Goal: Obtain resource: Obtain resource

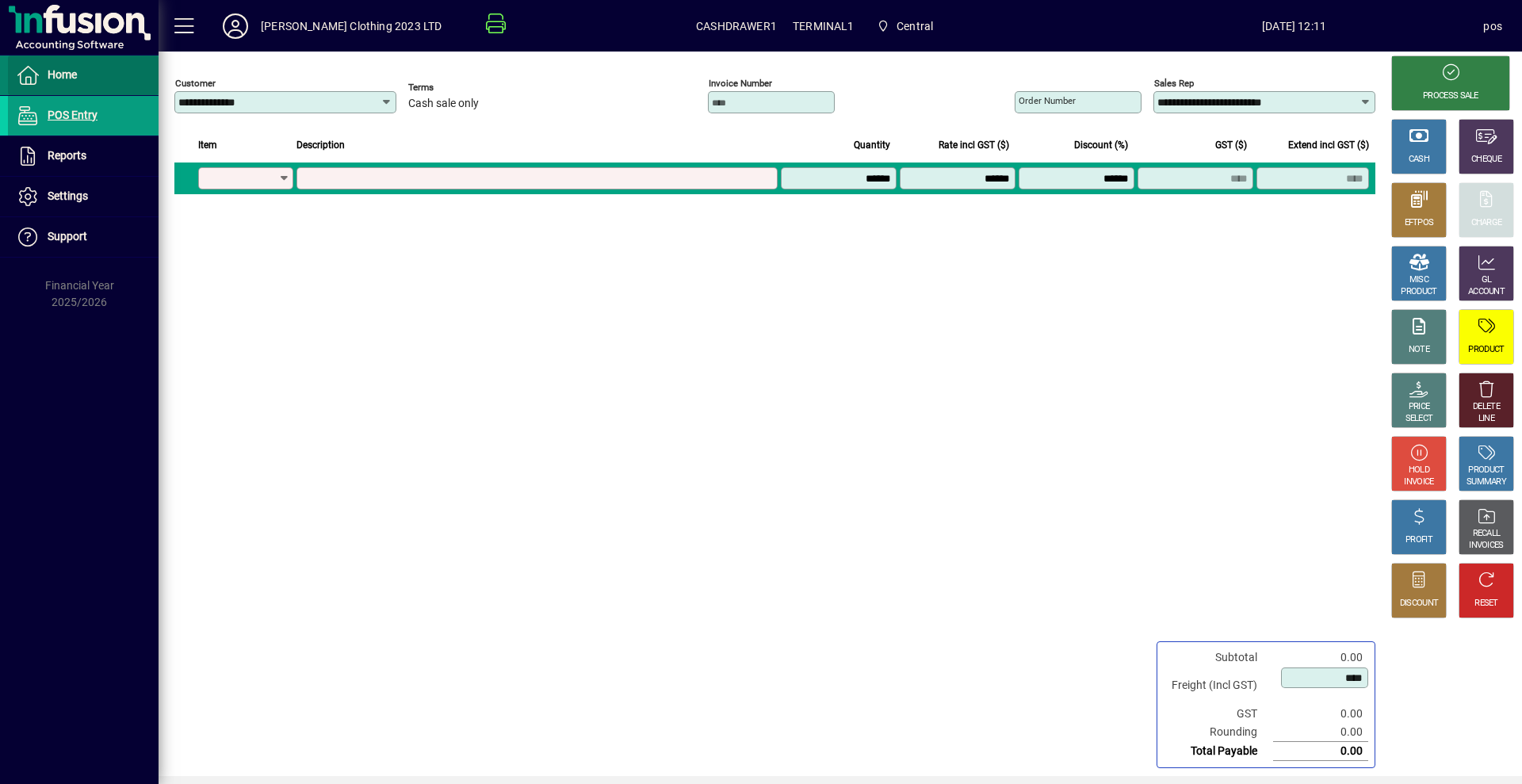
click at [50, 75] on span "Home" at bounding box center [62, 74] width 30 height 13
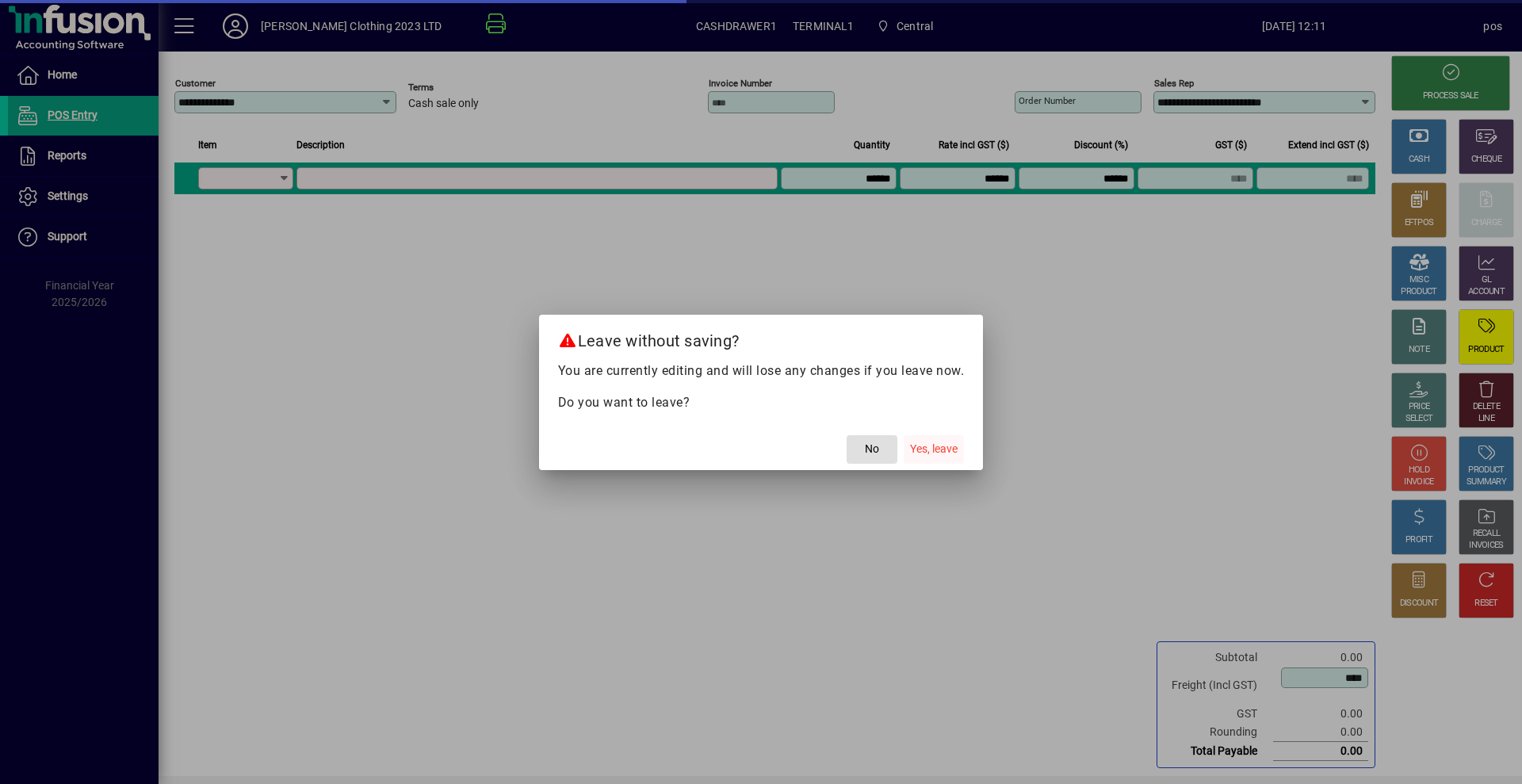
click at [939, 450] on span "Yes, leave" at bounding box center [934, 449] width 47 height 17
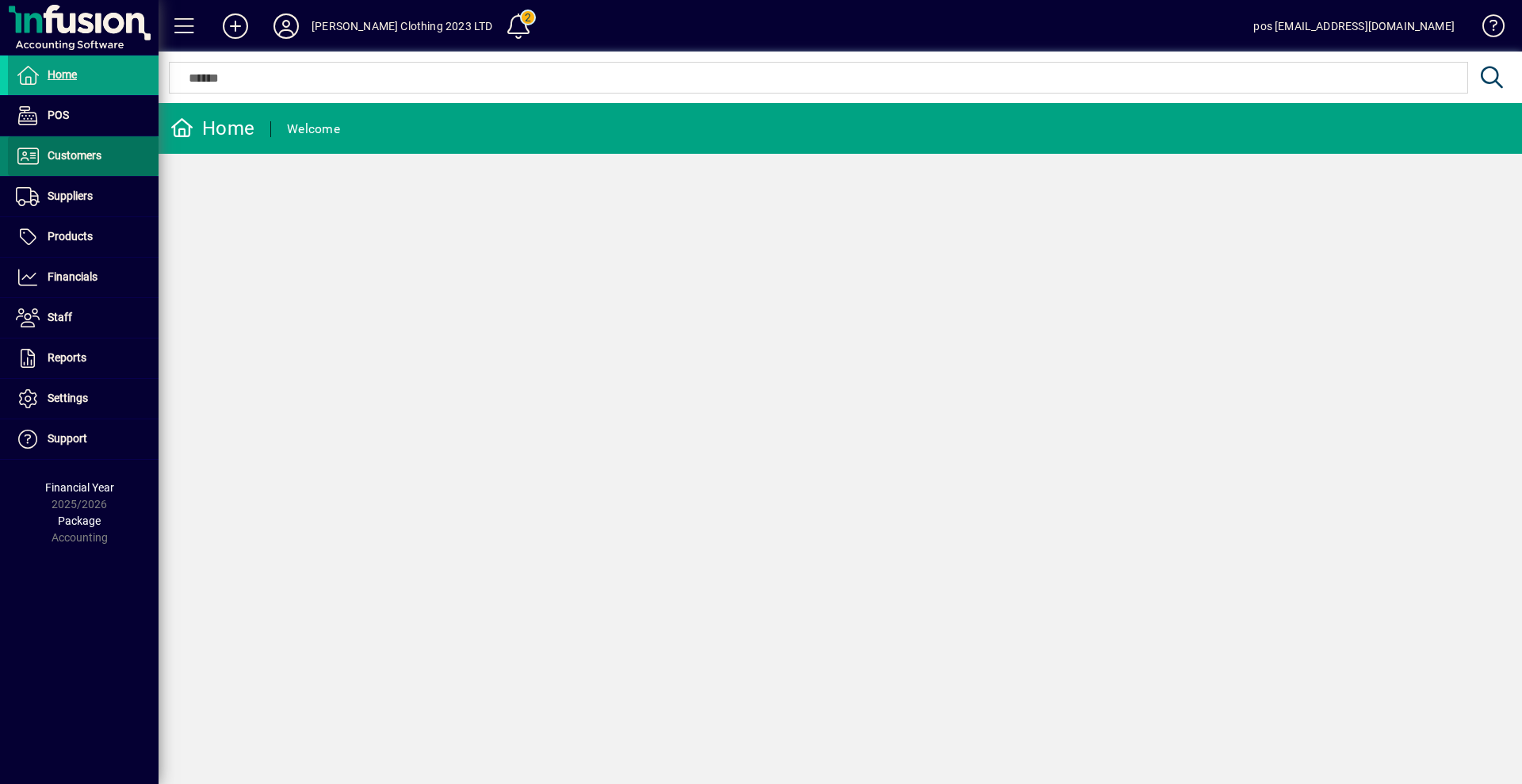
click at [90, 149] on span "Customers" at bounding box center [74, 155] width 54 height 13
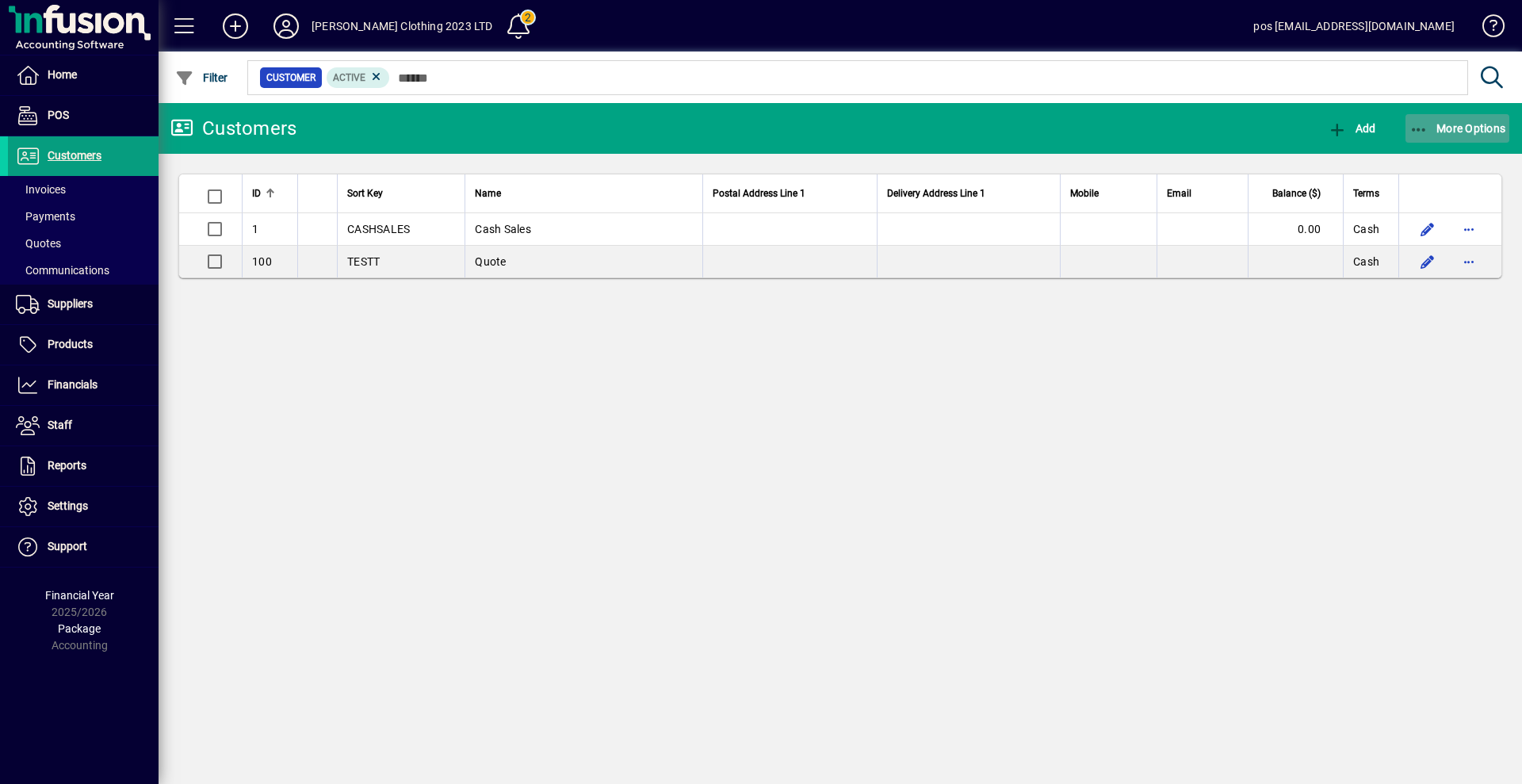
click at [1467, 129] on span "More Options" at bounding box center [1458, 128] width 97 height 13
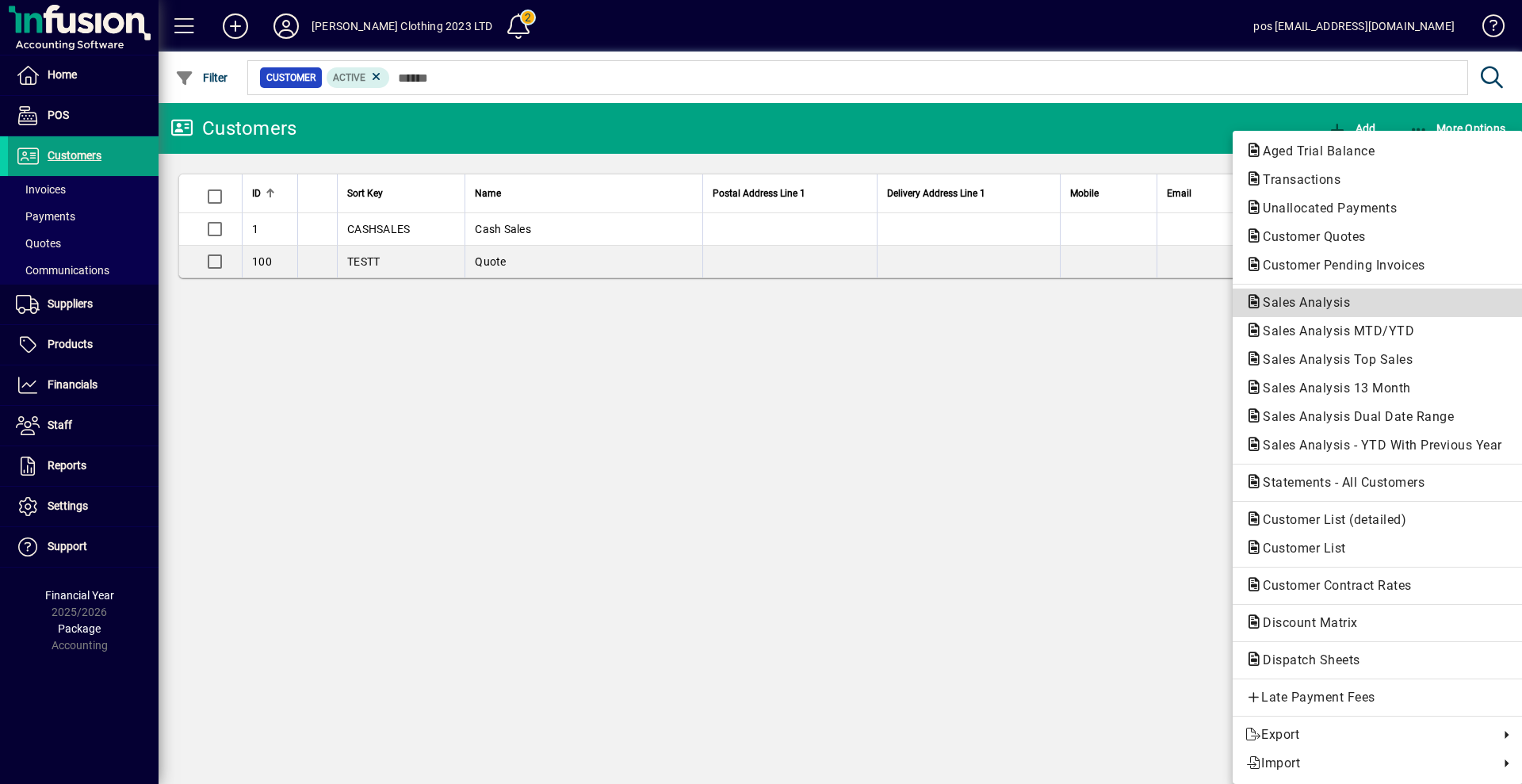
click at [1328, 299] on span "Sales Analysis" at bounding box center [1301, 301] width 112 height 15
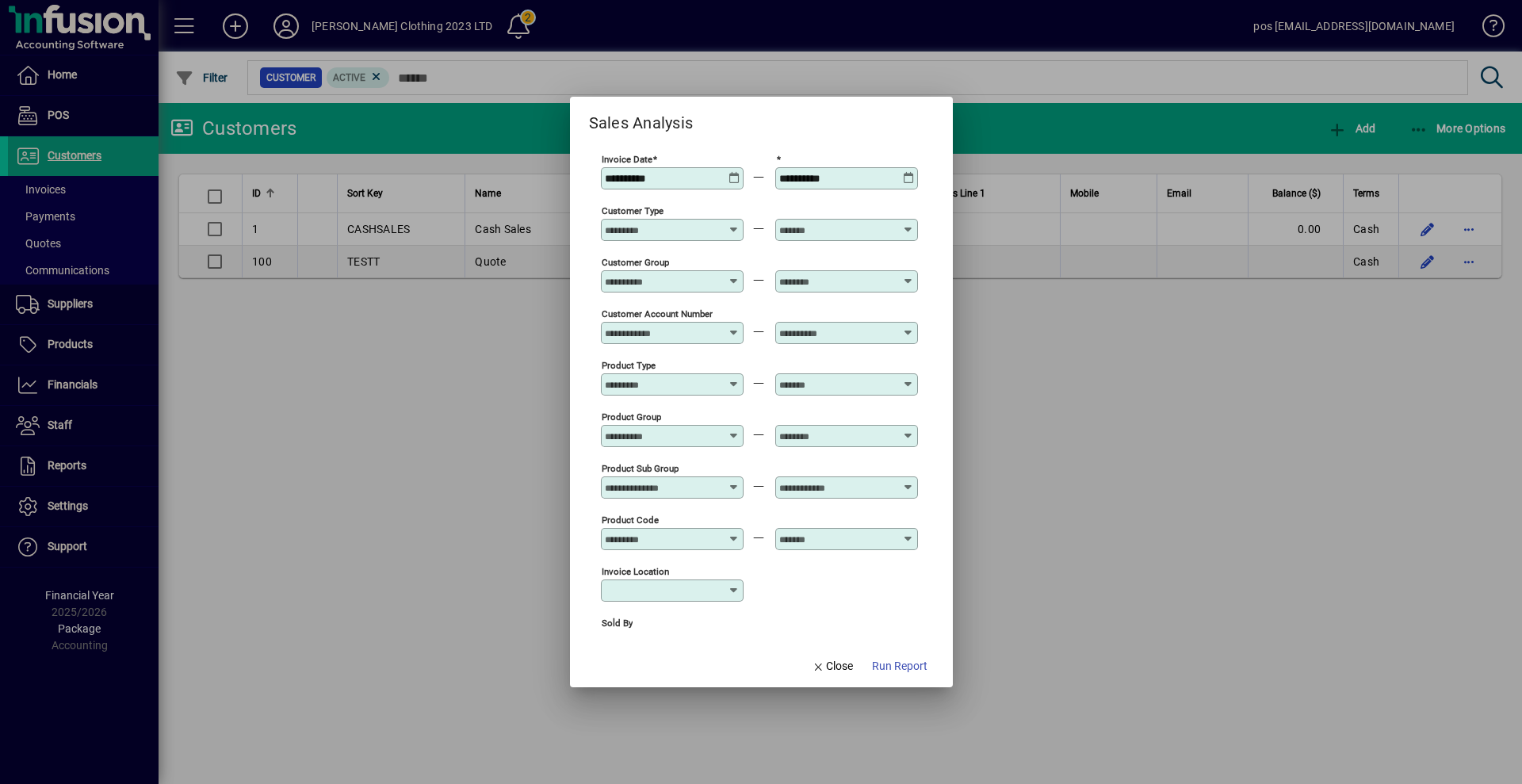
click at [729, 172] on icon at bounding box center [735, 172] width 12 height 0
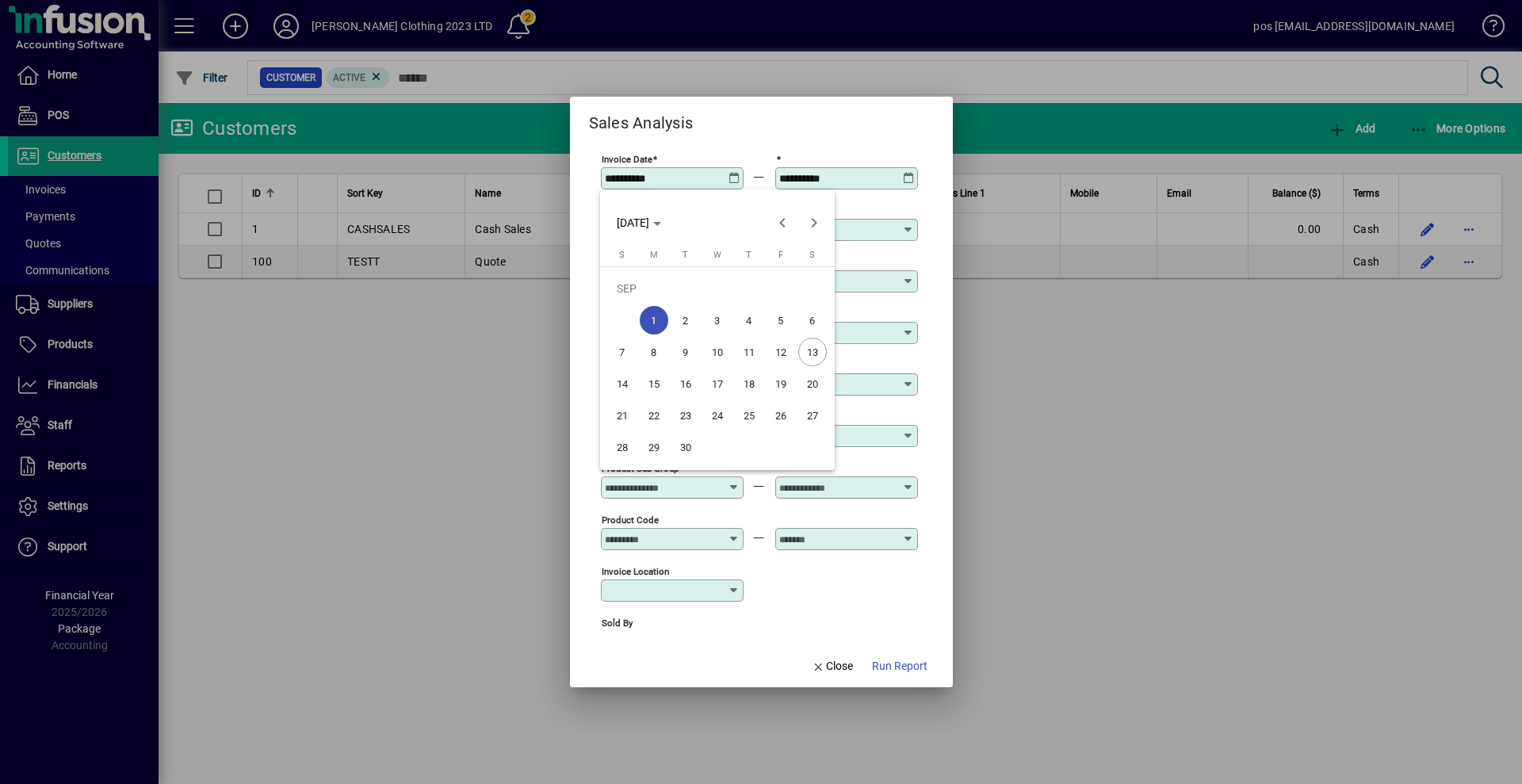
click at [807, 356] on span "13" at bounding box center [813, 352] width 29 height 29
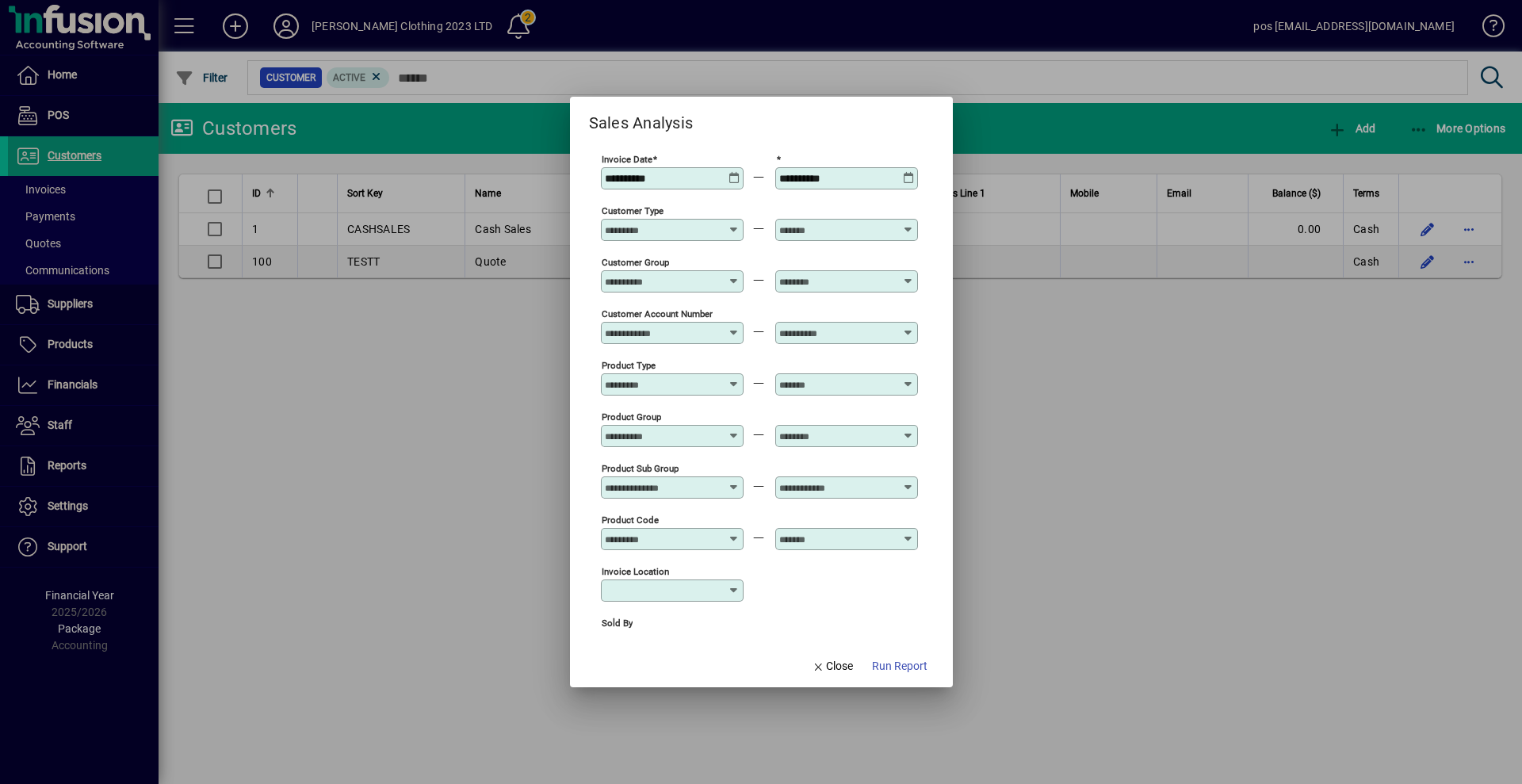
type input "**********"
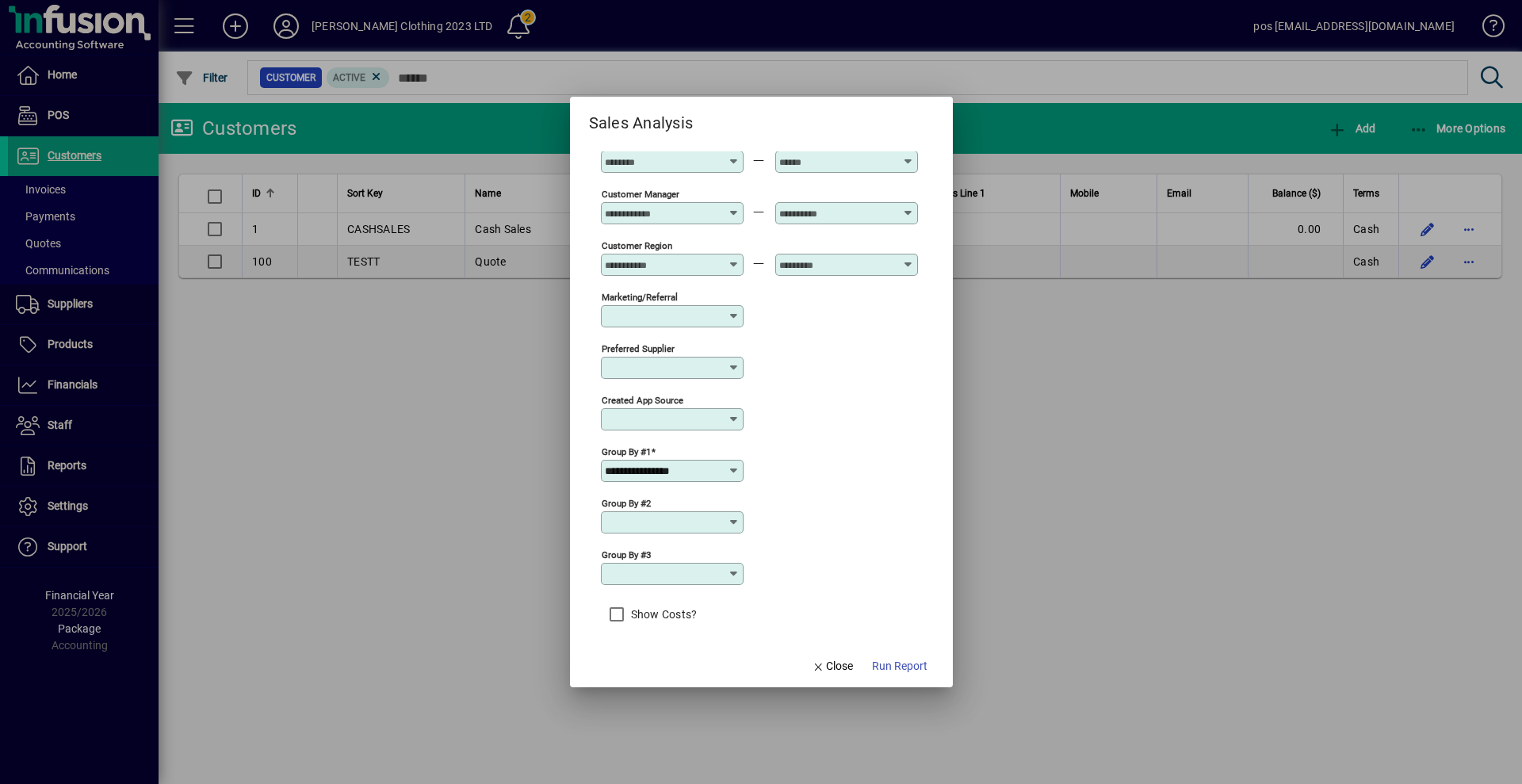
scroll to position [486, 0]
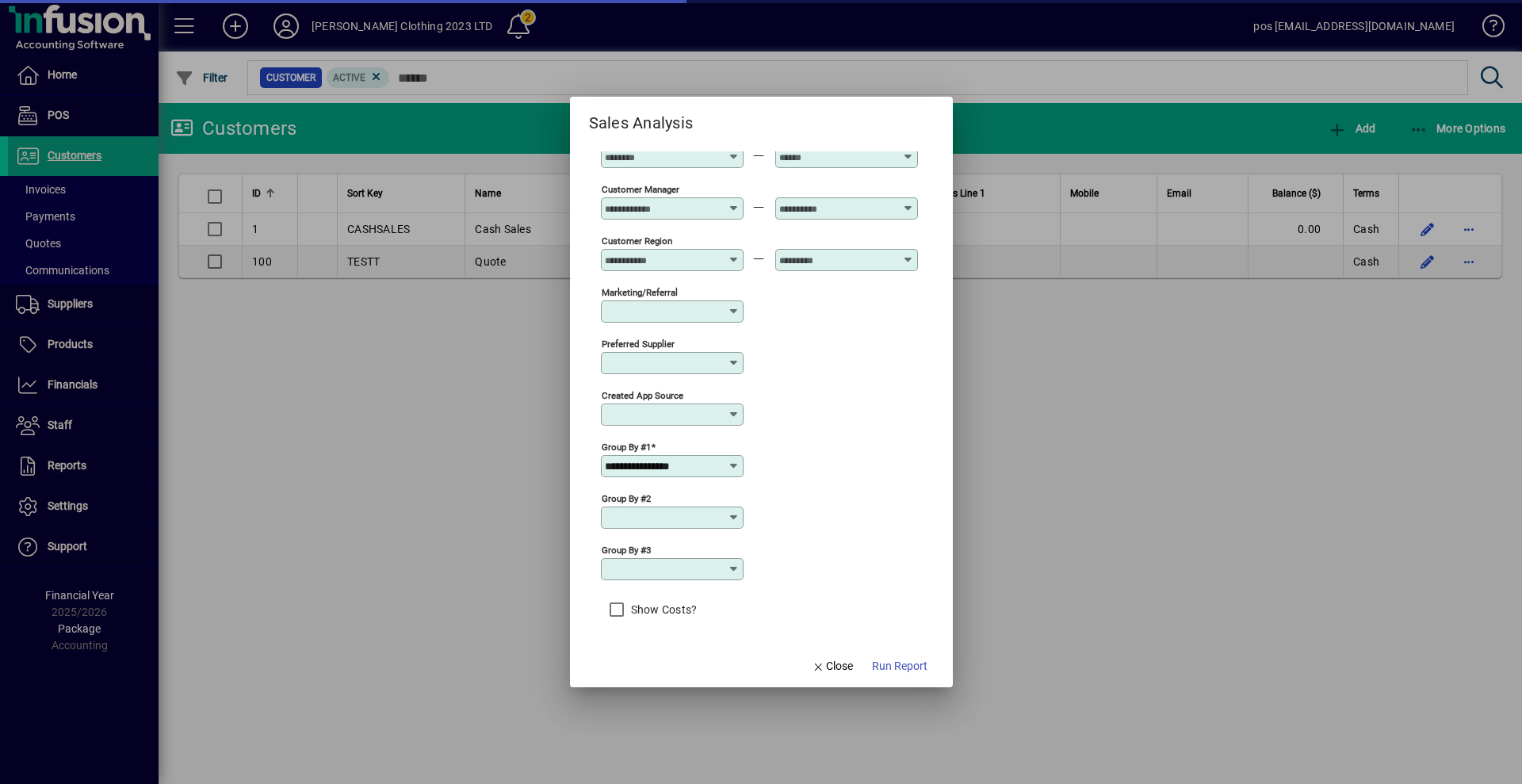
click at [734, 468] on icon at bounding box center [734, 466] width 13 height 13
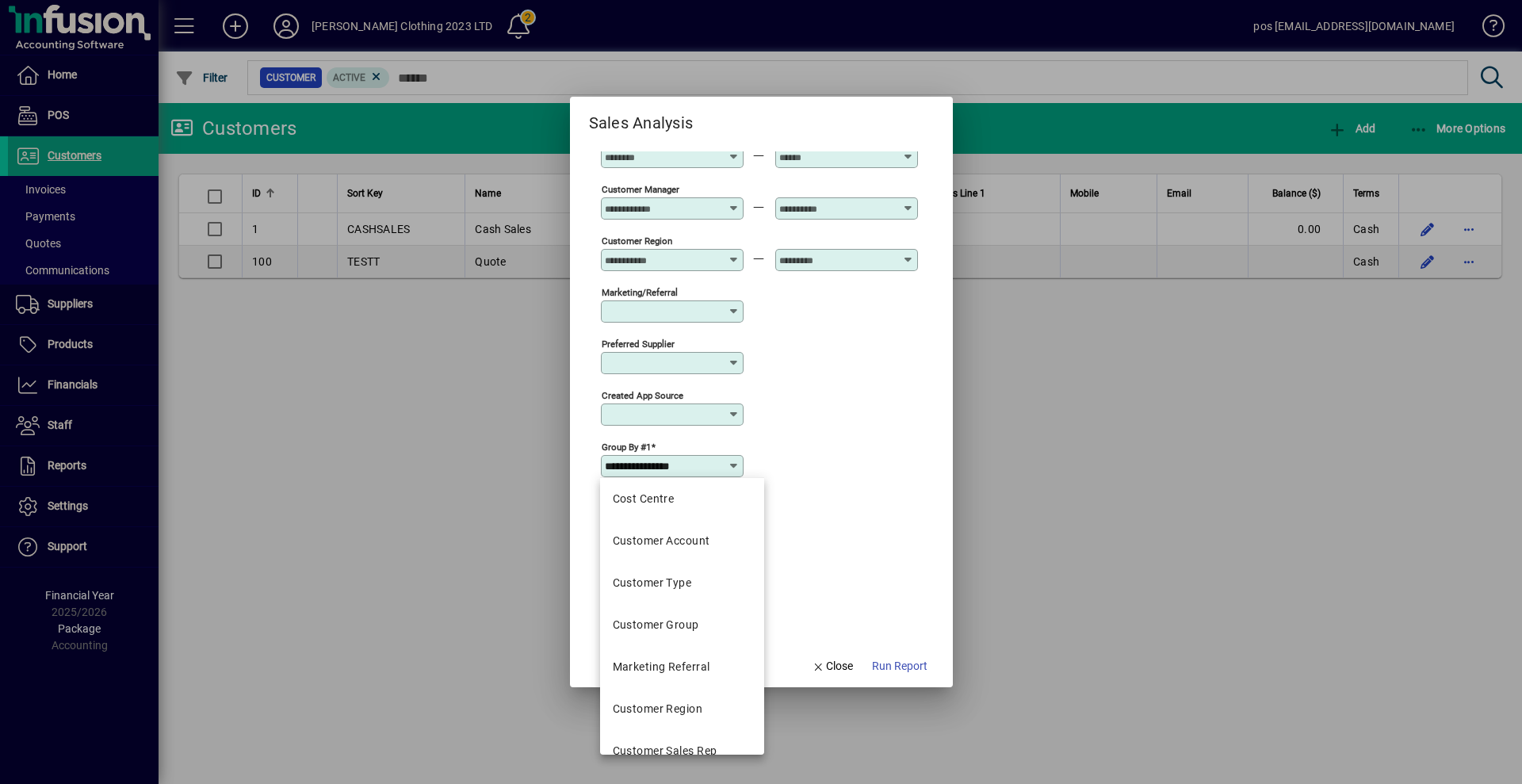
scroll to position [396, 0]
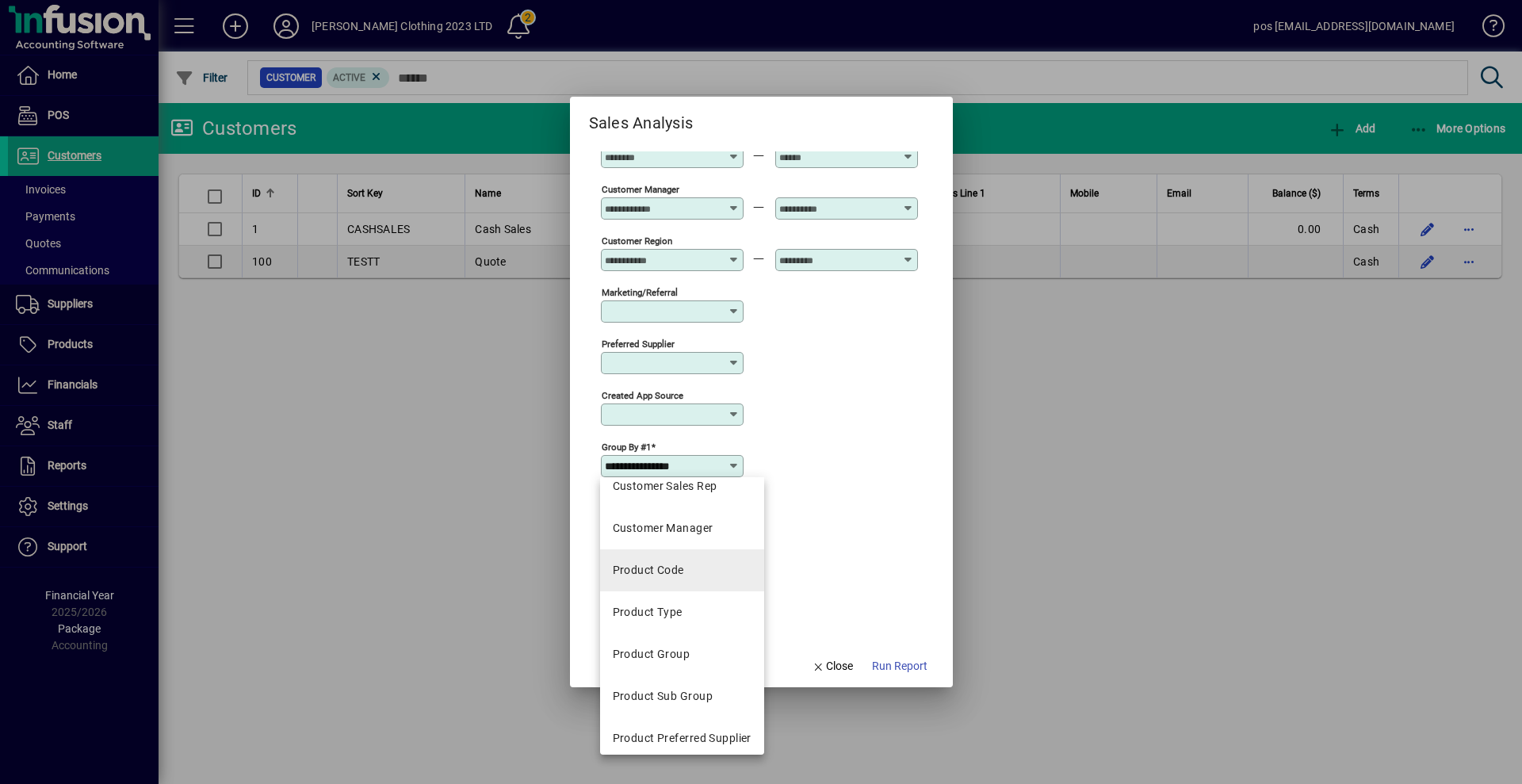
click at [705, 575] on mat-option "Product Code" at bounding box center [682, 570] width 165 height 42
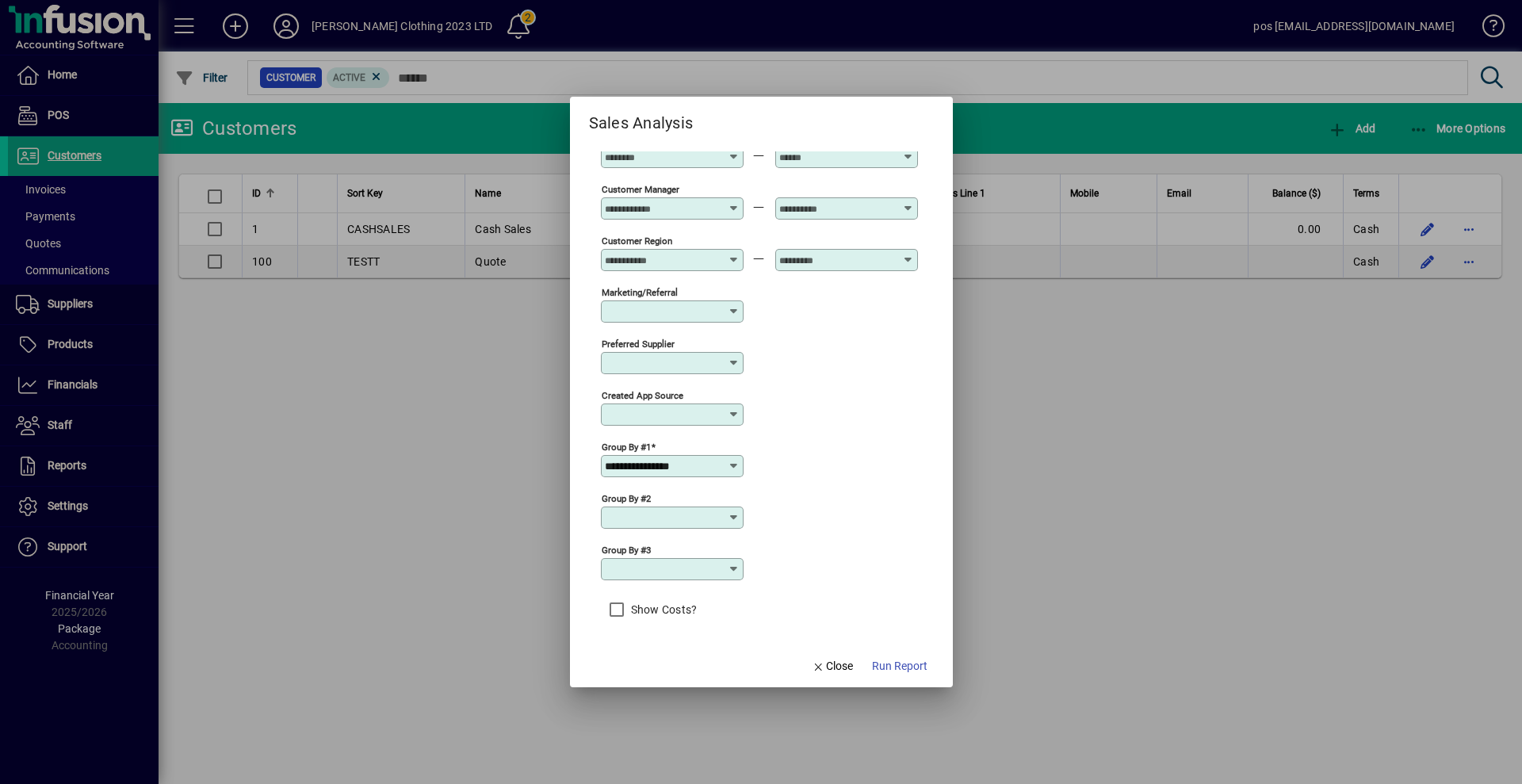
type input "**********"
click at [896, 669] on span "Run Report" at bounding box center [899, 666] width 55 height 17
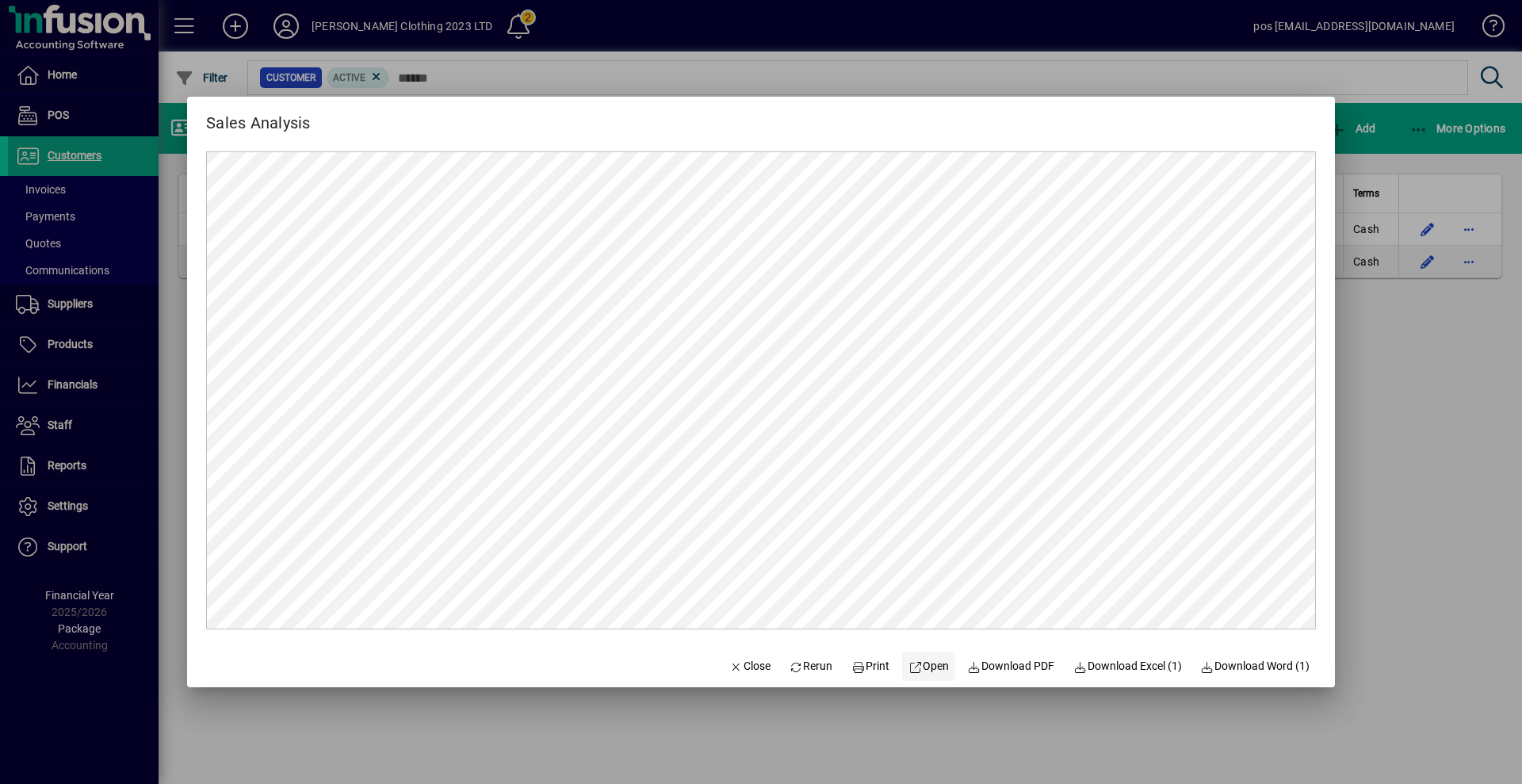
scroll to position [0, 0]
click at [742, 666] on span "Close" at bounding box center [750, 666] width 41 height 17
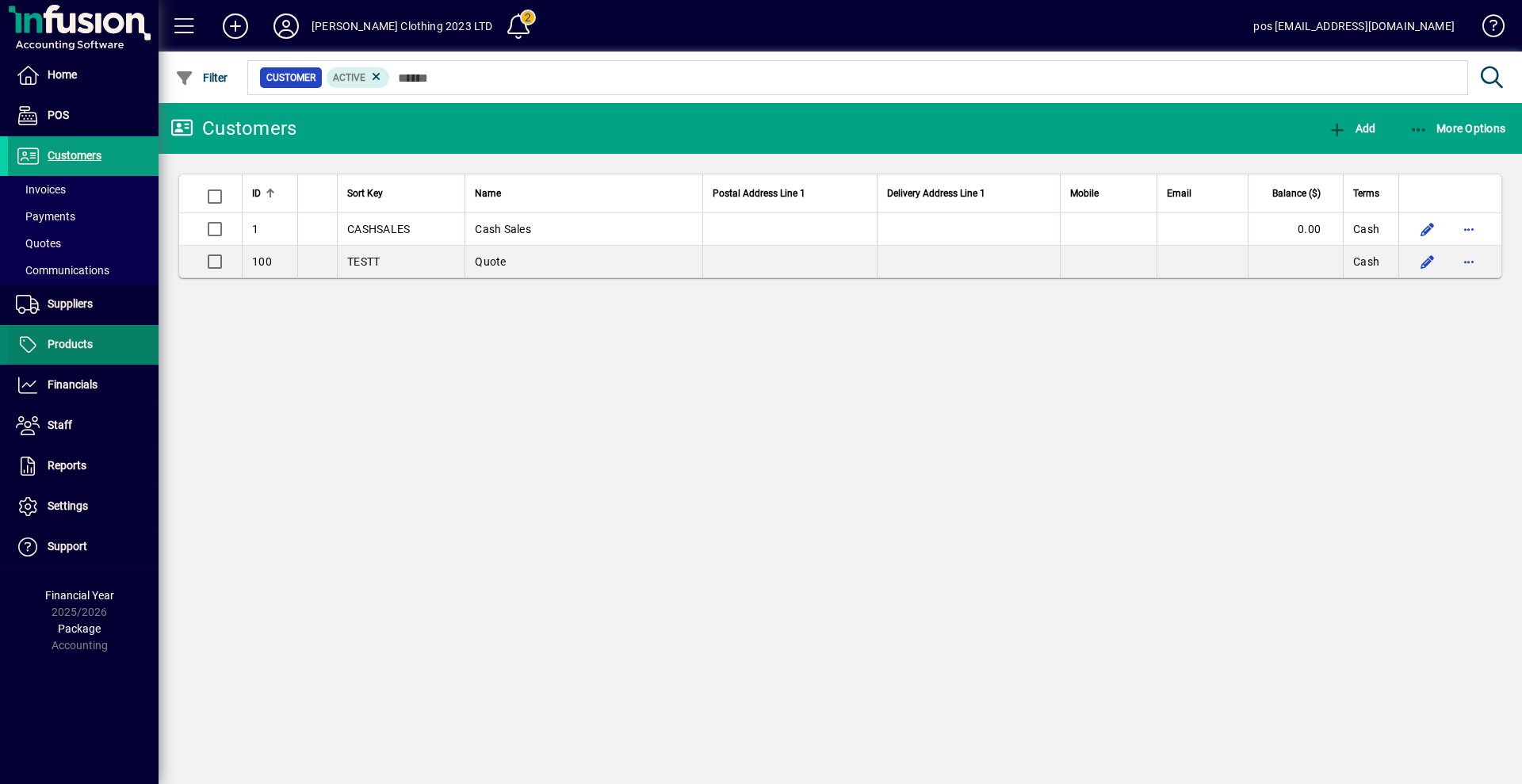
click at [65, 348] on span "Products" at bounding box center [70, 344] width 45 height 13
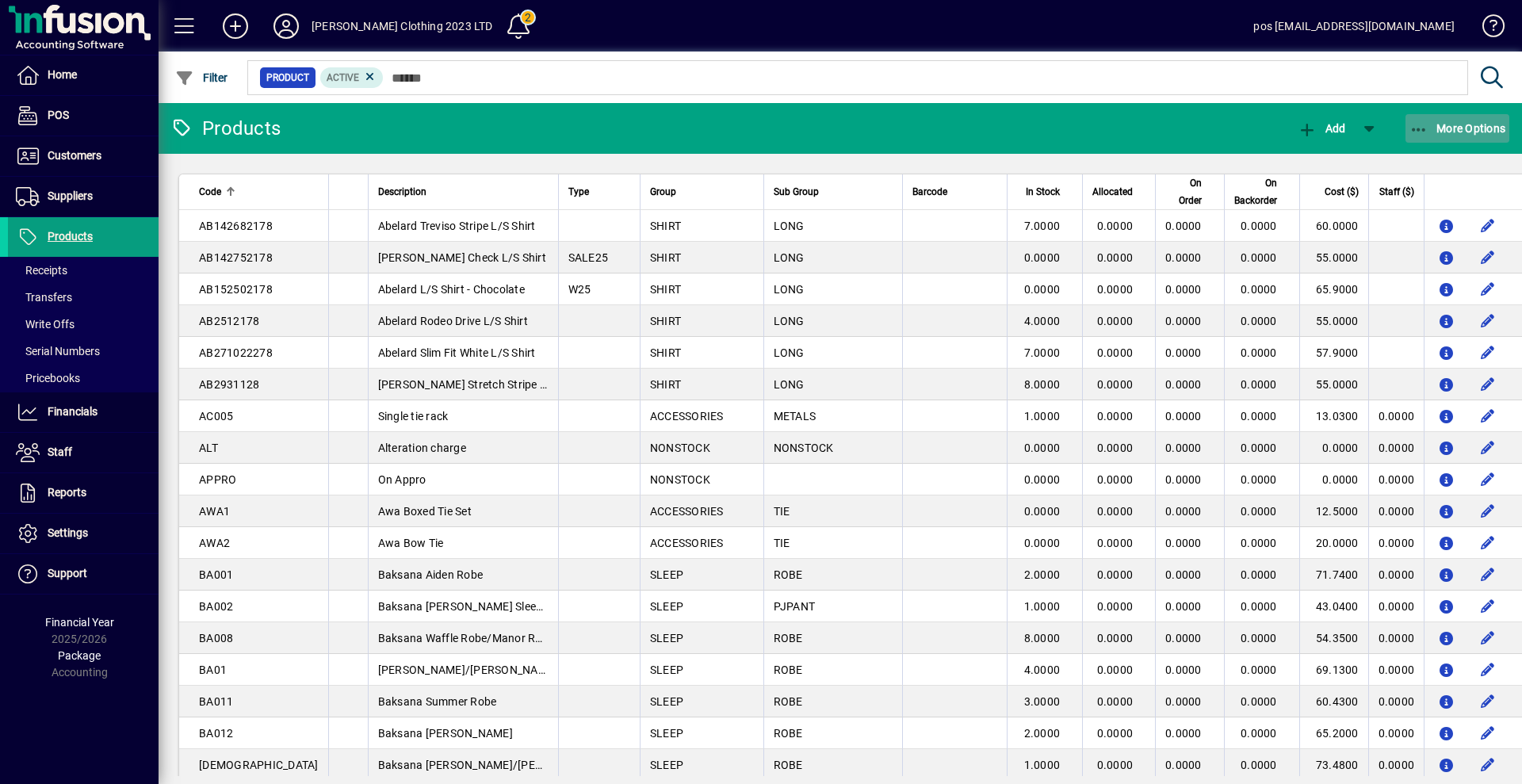
click at [1471, 124] on span "More Options" at bounding box center [1458, 128] width 97 height 13
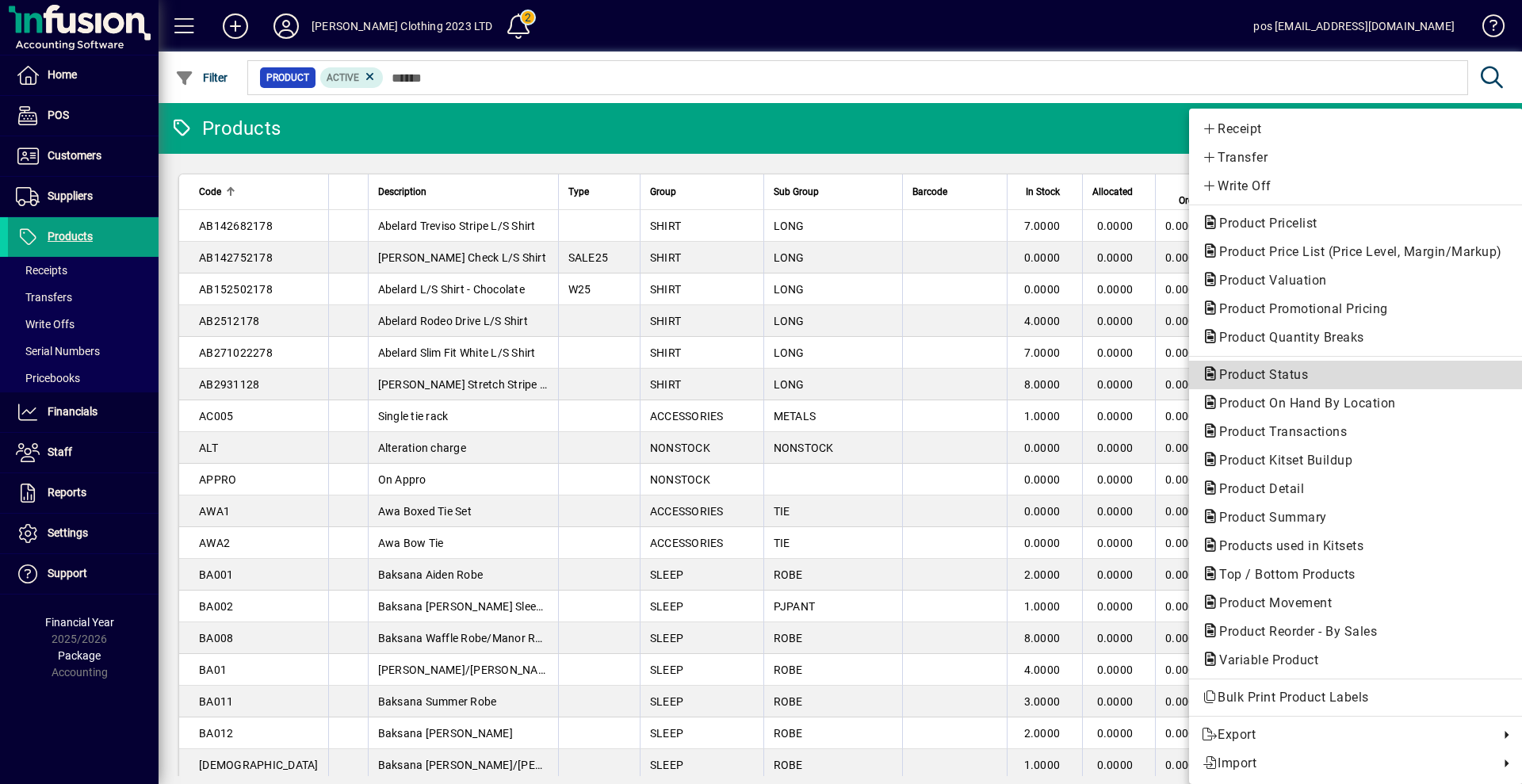
click at [1278, 379] on span "Product Status" at bounding box center [1259, 374] width 114 height 15
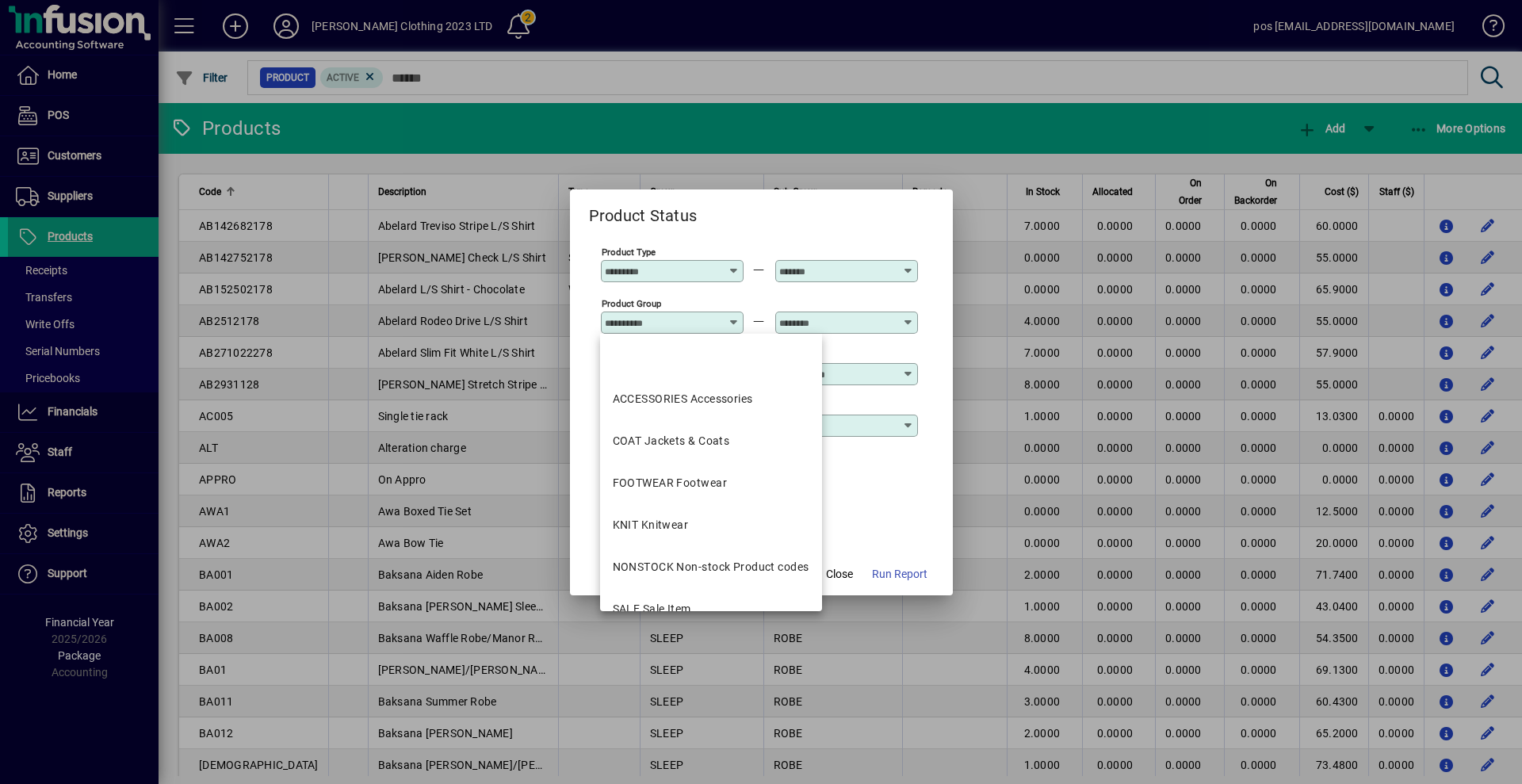
click at [701, 318] on input "Product Group" at bounding box center [663, 322] width 116 height 13
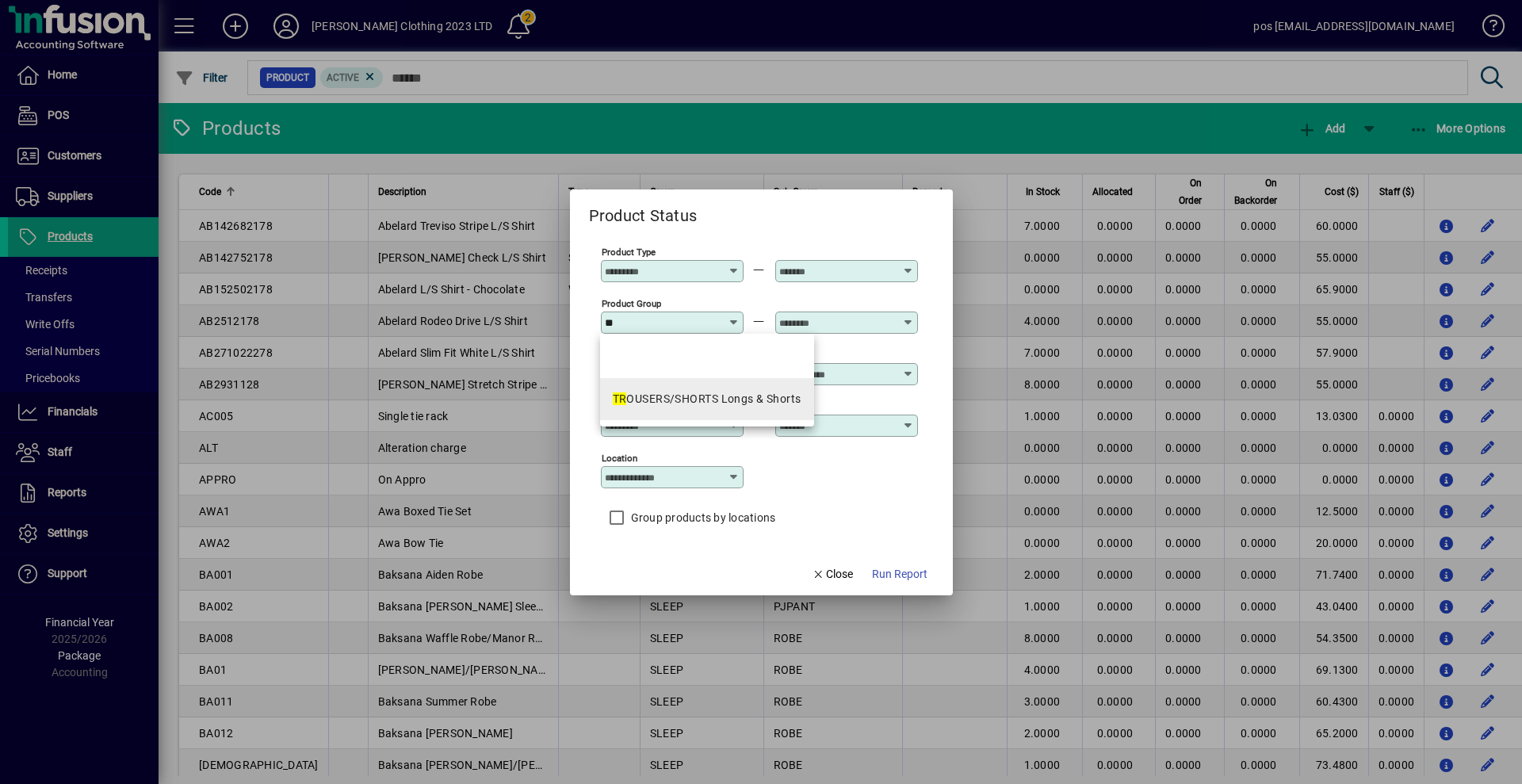
click at [694, 402] on div "TR OUSERS/SHORTS Longs & Shorts" at bounding box center [707, 399] width 189 height 17
type input "**********"
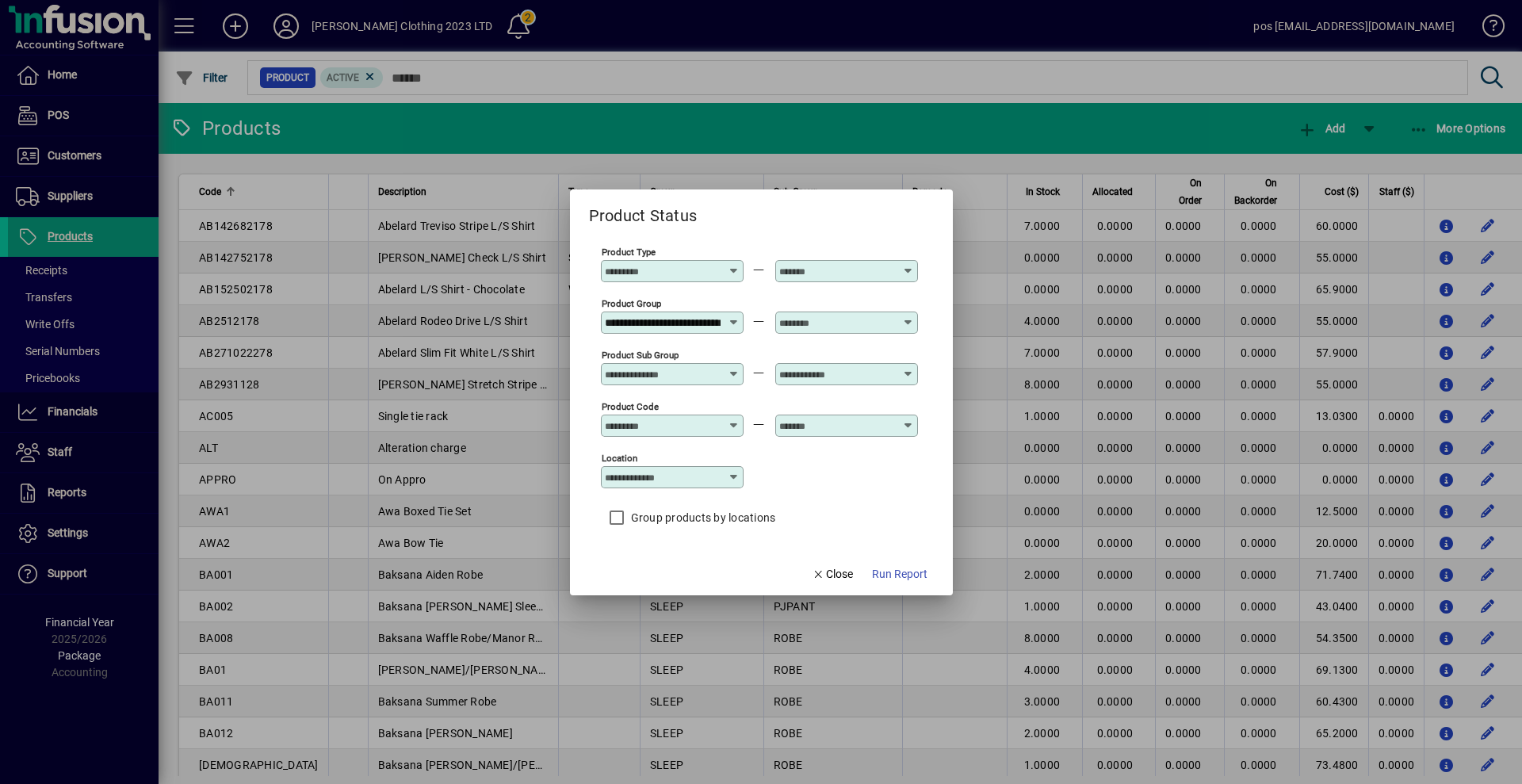
click at [831, 331] on div at bounding box center [846, 322] width 143 height 23
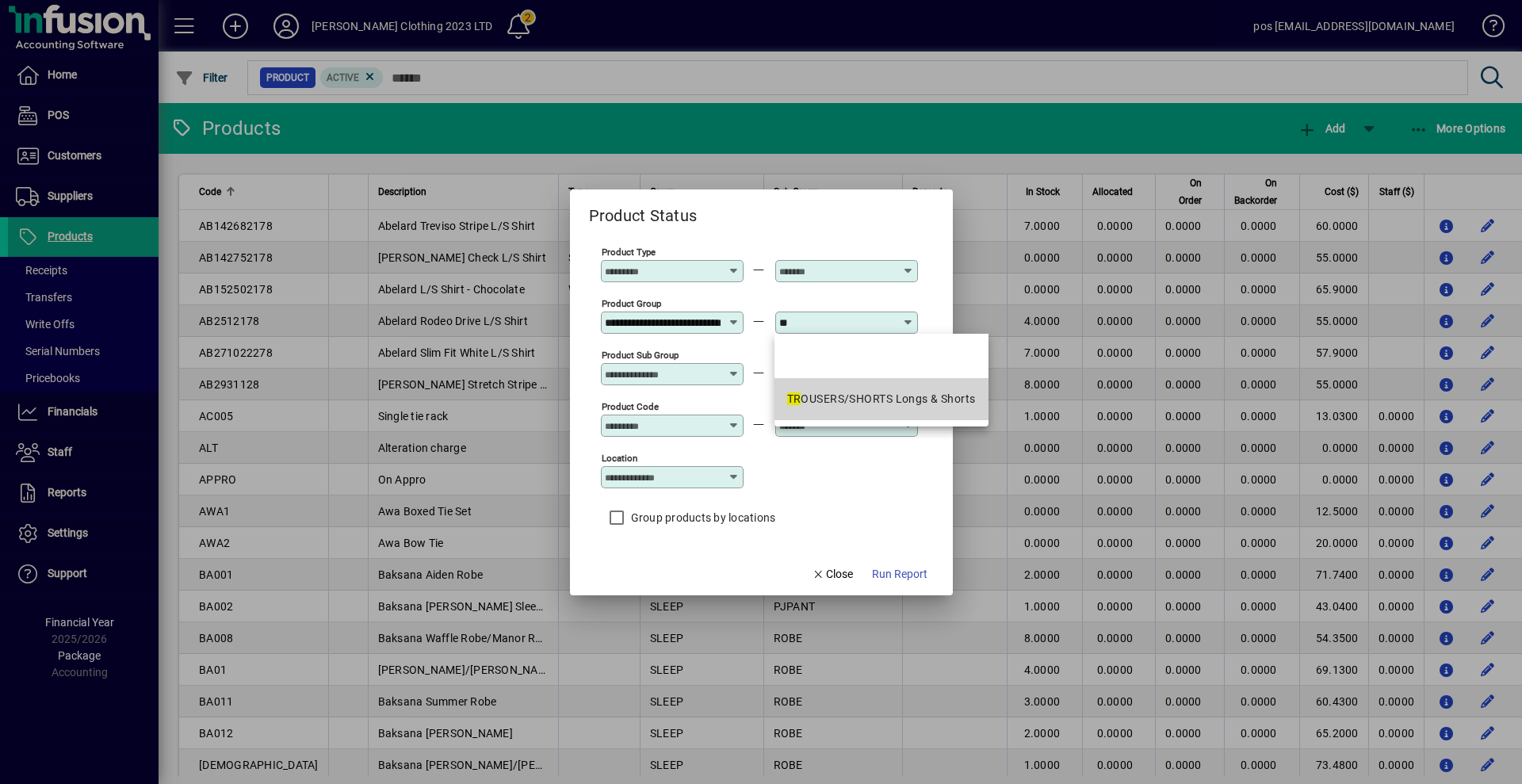
click at [835, 400] on div "TR OUSERS/SHORTS Longs & Shorts" at bounding box center [882, 399] width 189 height 17
type input "**********"
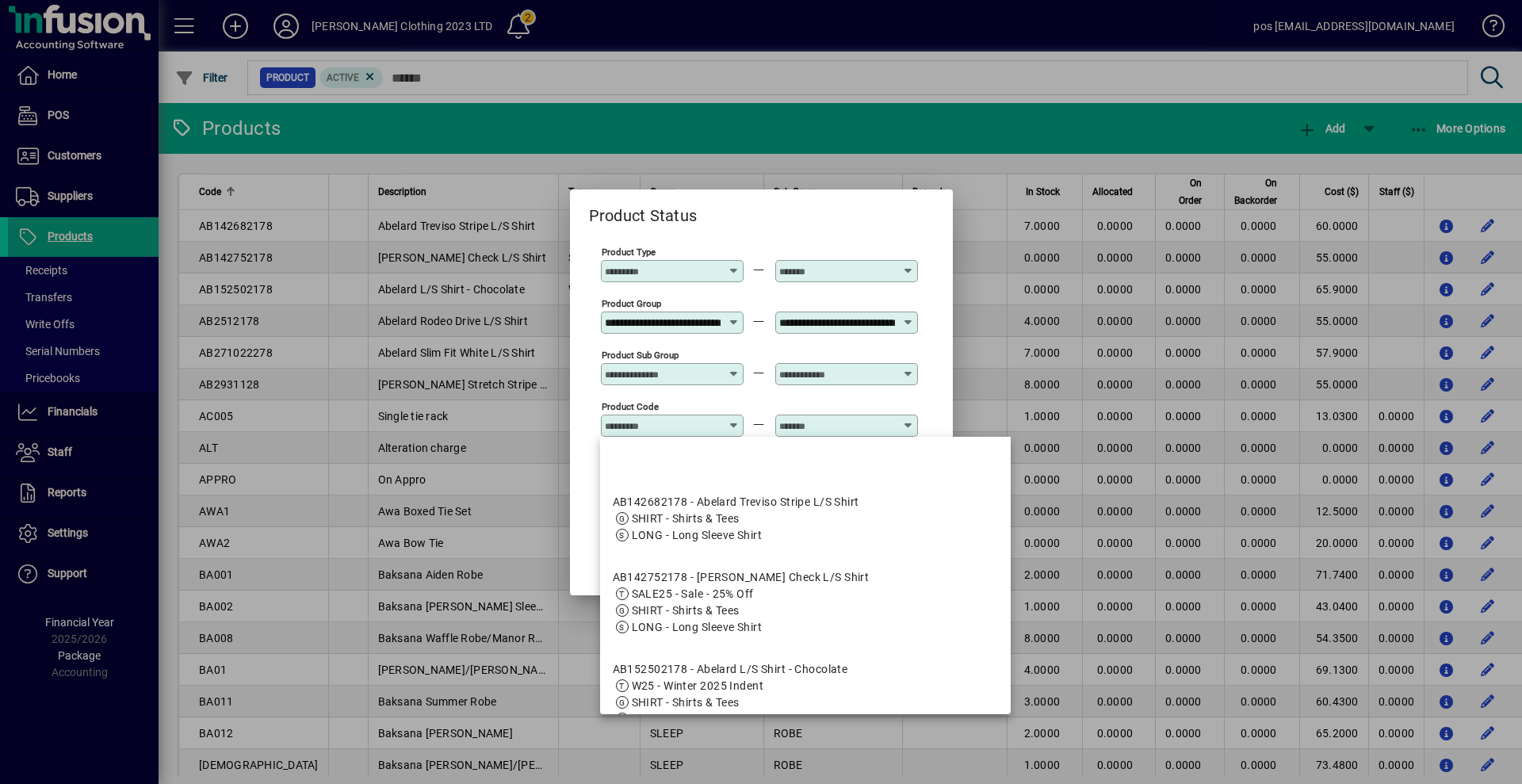
click at [711, 426] on input "Product Code" at bounding box center [663, 425] width 116 height 13
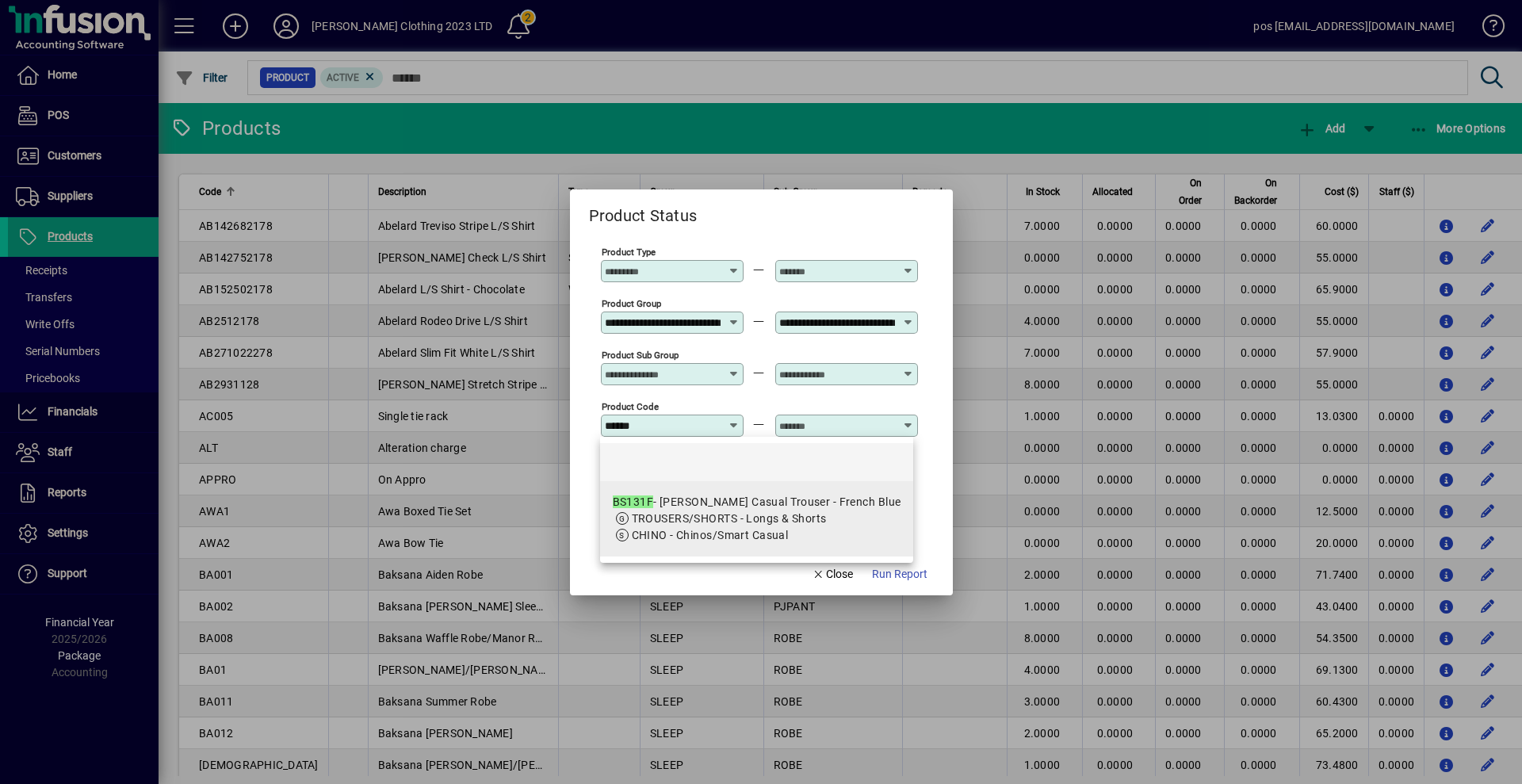
click at [701, 522] on span "TROUSERS/SHORTS - Longs & Shorts" at bounding box center [729, 518] width 195 height 13
type input "**********"
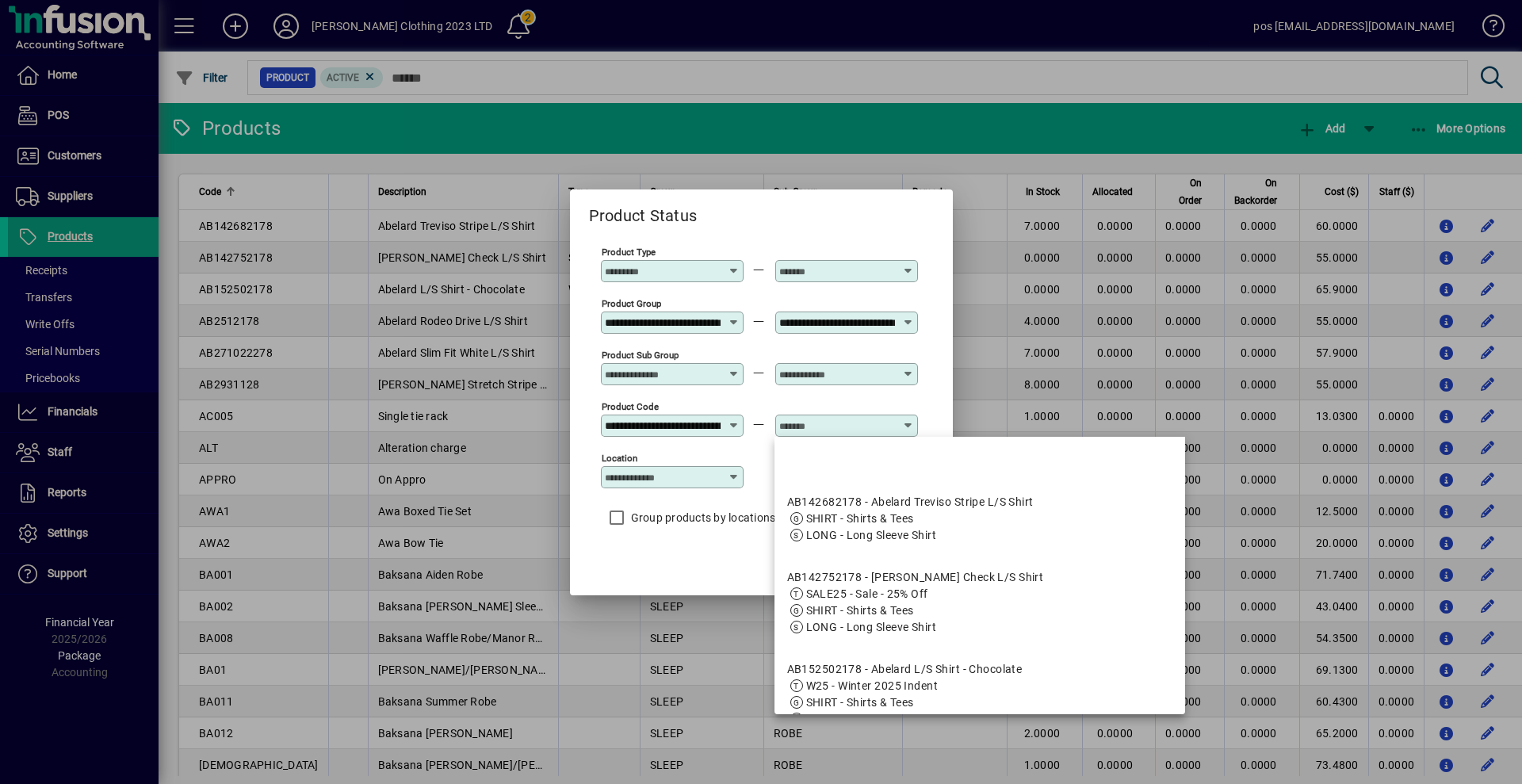
click at [843, 431] on input "text" at bounding box center [837, 425] width 116 height 13
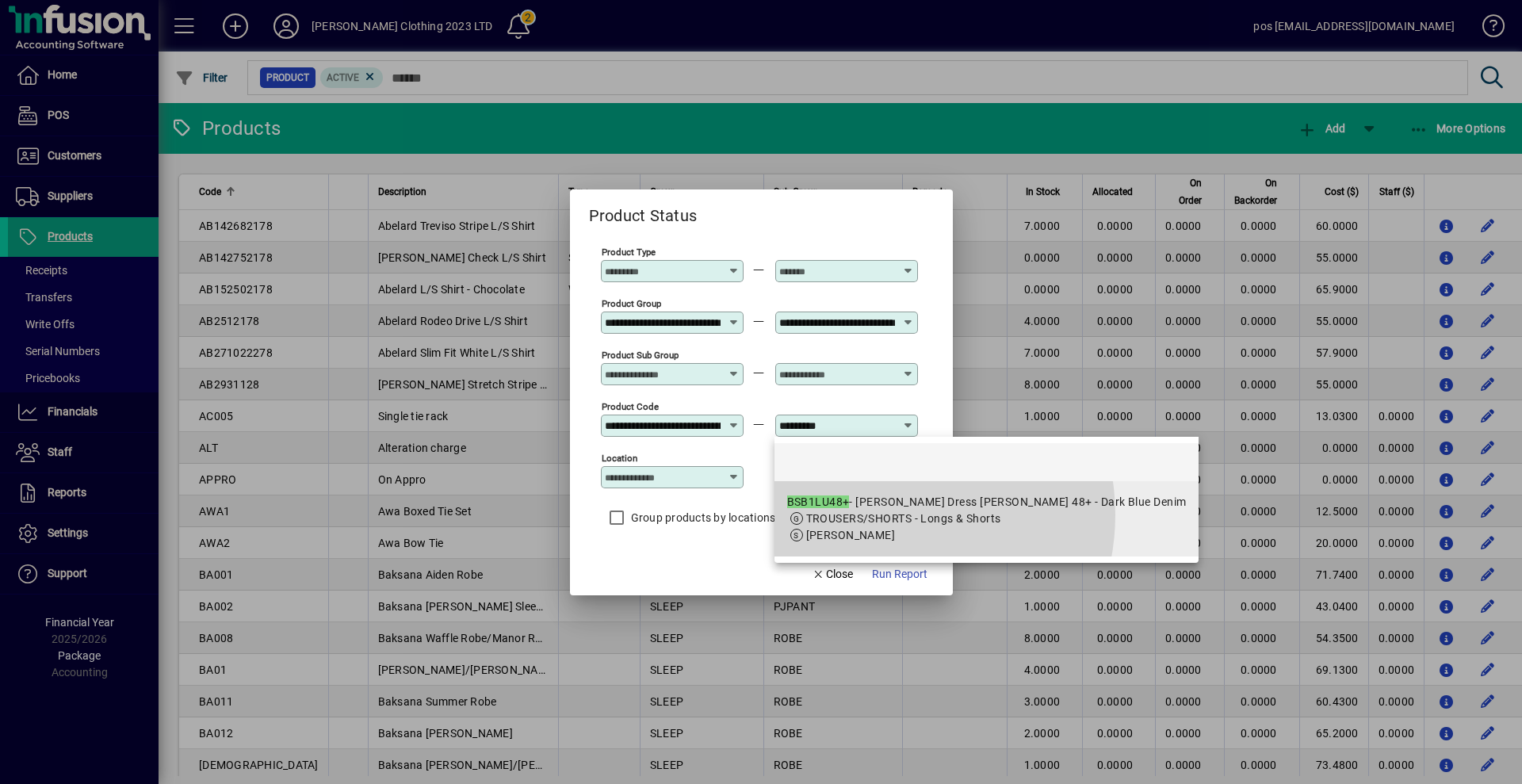
click at [881, 514] on span "TROUSERS/SHORTS - Longs & Shorts" at bounding box center [904, 518] width 195 height 13
type input "**********"
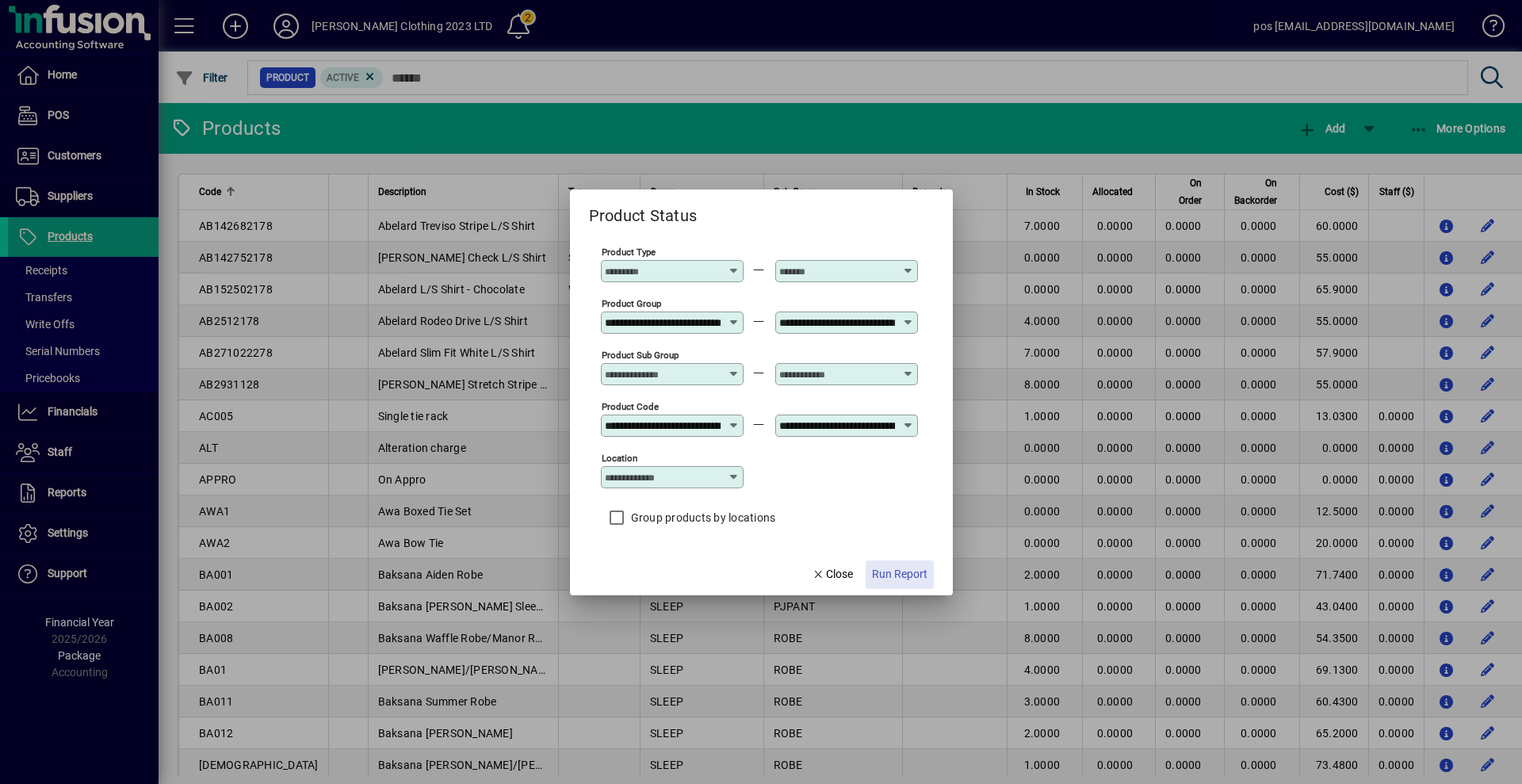
click at [903, 567] on span "Run Report" at bounding box center [899, 574] width 55 height 17
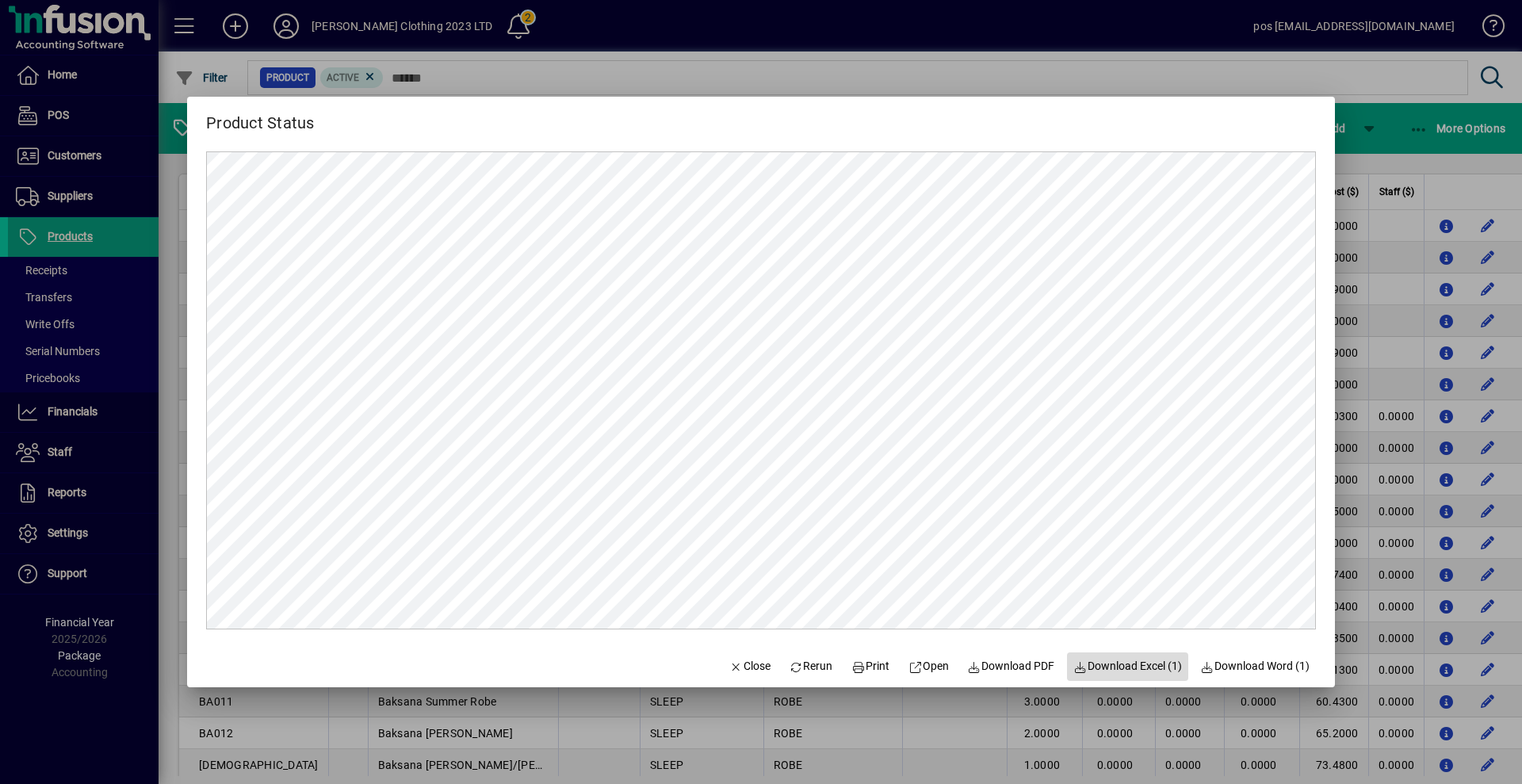
click at [1137, 664] on span "Download Excel (1)" at bounding box center [1128, 666] width 108 height 17
